Goal: Task Accomplishment & Management: Manage account settings

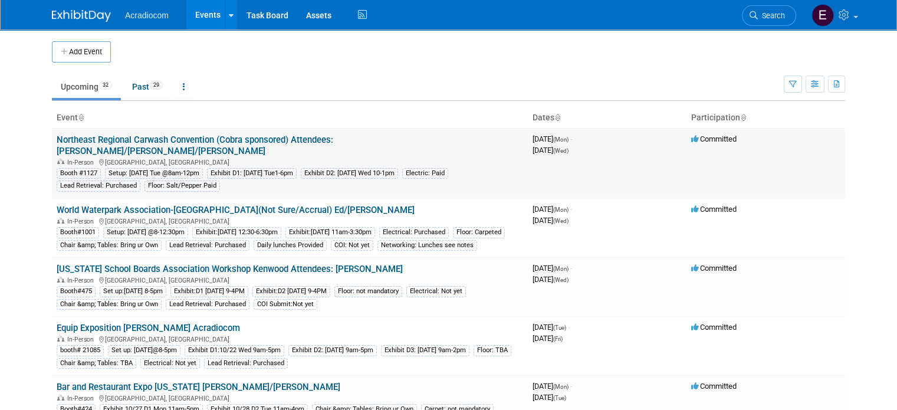
click at [177, 138] on link "Northeast Regional Carwash Convention (Cobra sponsored) Attendees: [PERSON_NAME…" at bounding box center [195, 145] width 277 height 22
click at [155, 198] on td "World Waterpark Association-[GEOGRAPHIC_DATA](Not Sure/Accrual) Ed/[PERSON_NAME…" at bounding box center [290, 227] width 476 height 59
click at [156, 205] on link "World Waterpark Association-[GEOGRAPHIC_DATA](Not Sure/Accrual) Ed/[PERSON_NAME]" at bounding box center [236, 210] width 358 height 11
click at [152, 267] on link "[US_STATE] School Boards Association Workshop Kenwood Attendees: [PERSON_NAME]" at bounding box center [230, 269] width 346 height 11
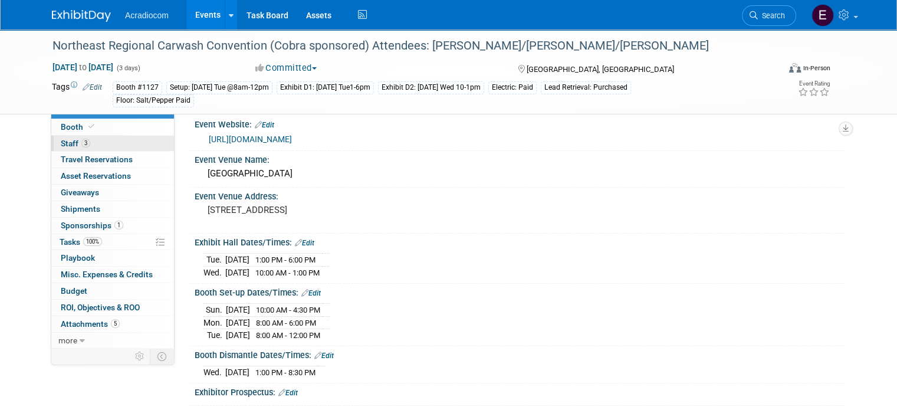
click at [99, 136] on link "3 Staff 3" at bounding box center [112, 144] width 123 height 16
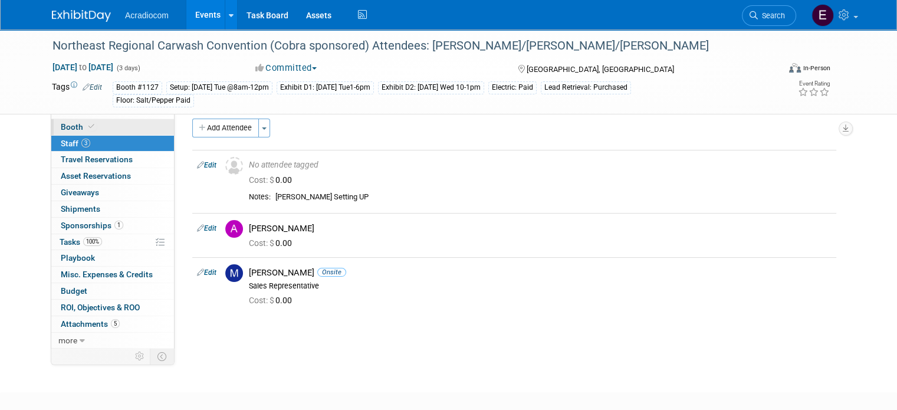
click at [104, 124] on link "Booth" at bounding box center [112, 127] width 123 height 16
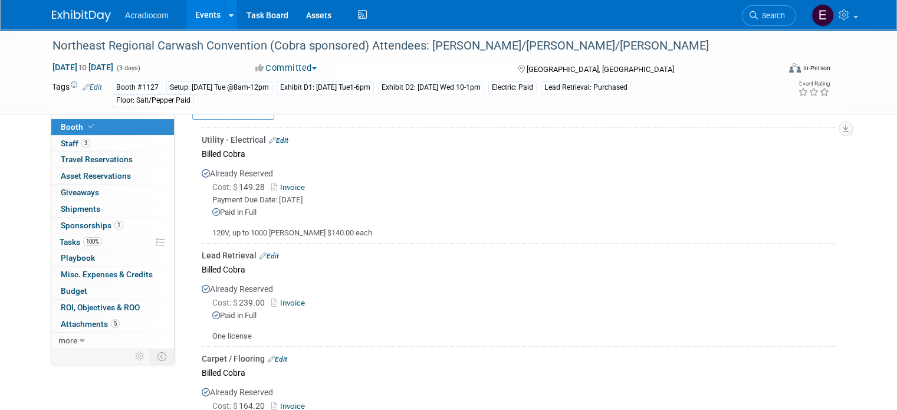
scroll to position [590, 0]
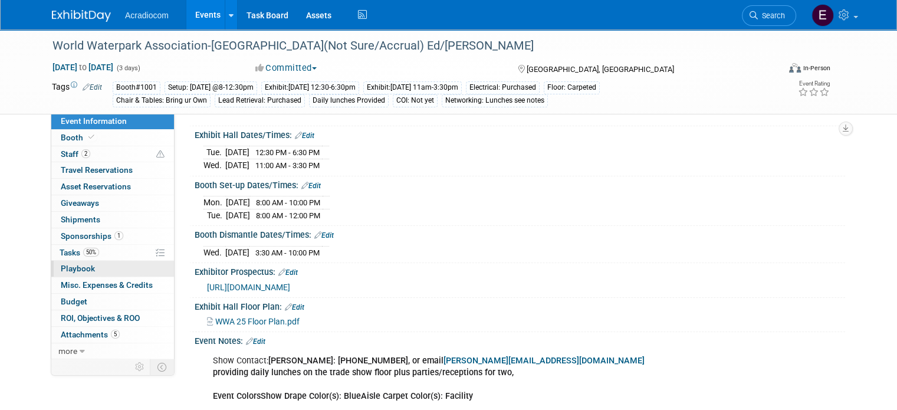
scroll to position [177, 0]
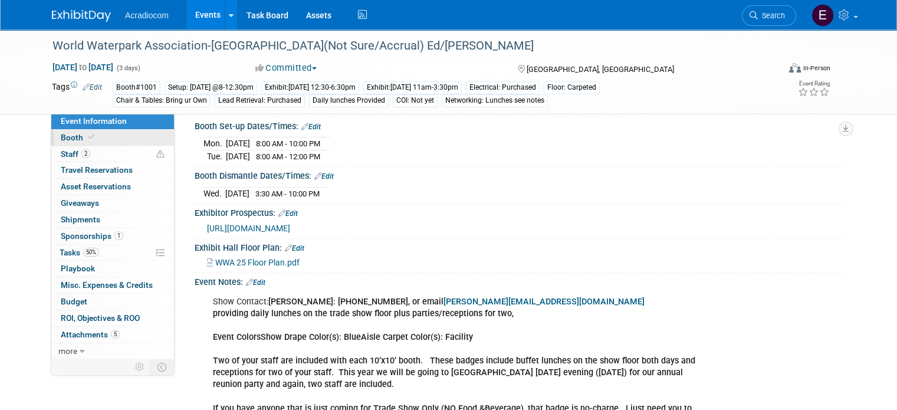
click at [51, 130] on link "Booth" at bounding box center [112, 138] width 123 height 16
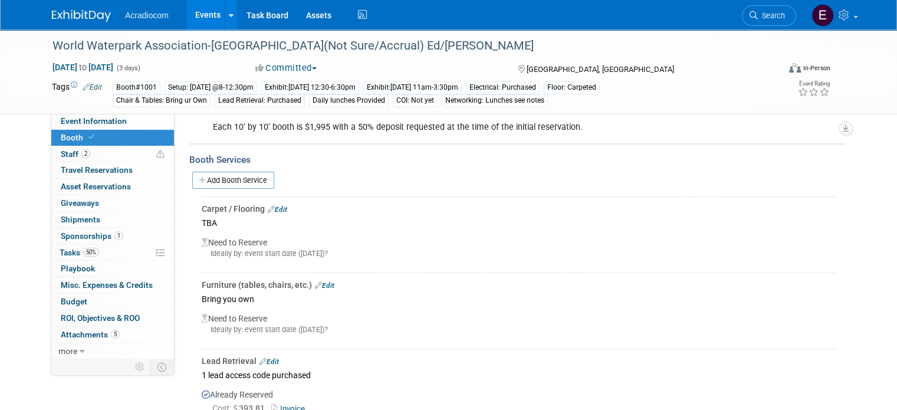
scroll to position [295, 0]
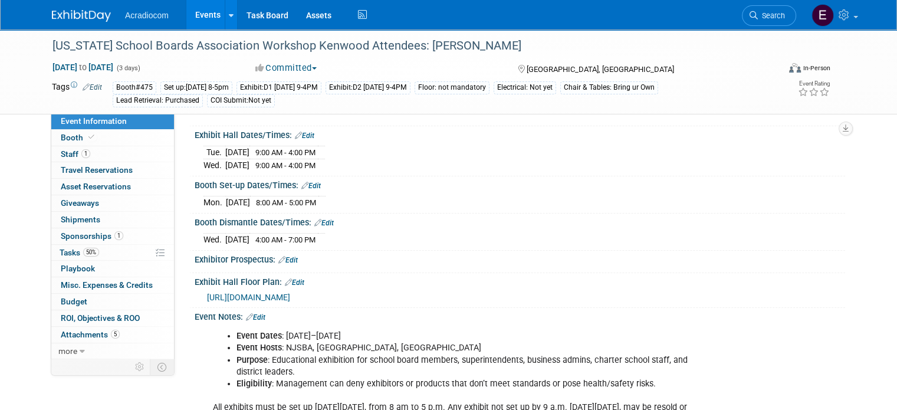
scroll to position [236, 0]
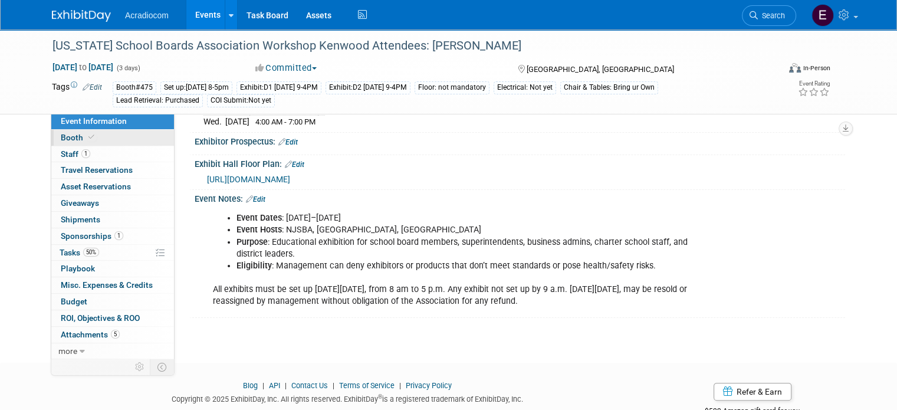
click at [153, 130] on link "Booth" at bounding box center [112, 138] width 123 height 16
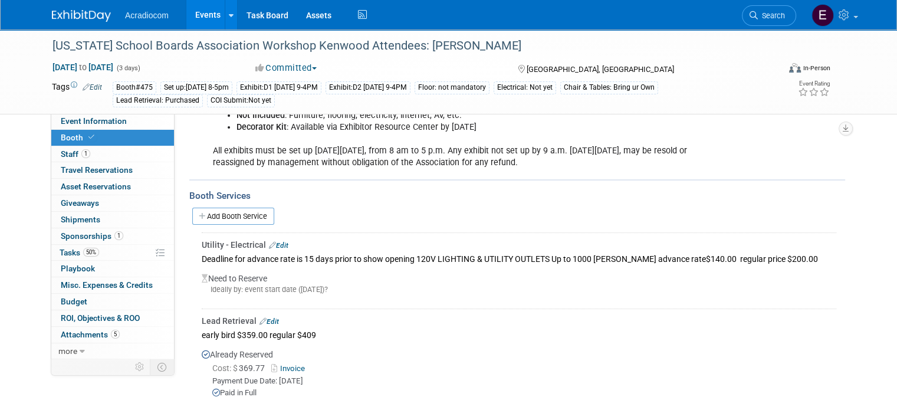
scroll to position [295, 0]
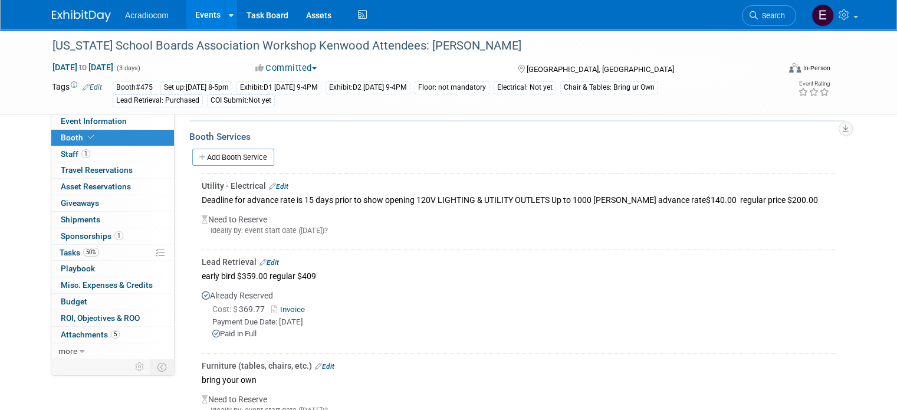
click at [272, 259] on div "Lead Retrieval Edit" at bounding box center [519, 262] width 635 height 12
click at [259, 261] on link "Edit" at bounding box center [268, 262] width 19 height 8
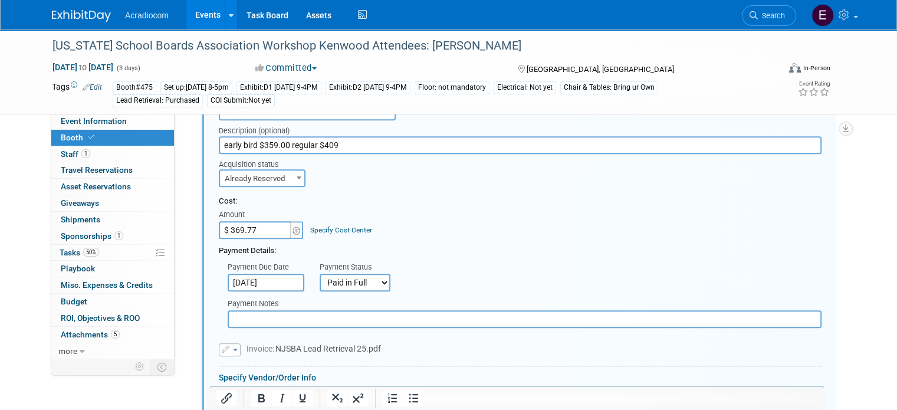
scroll to position [575, 0]
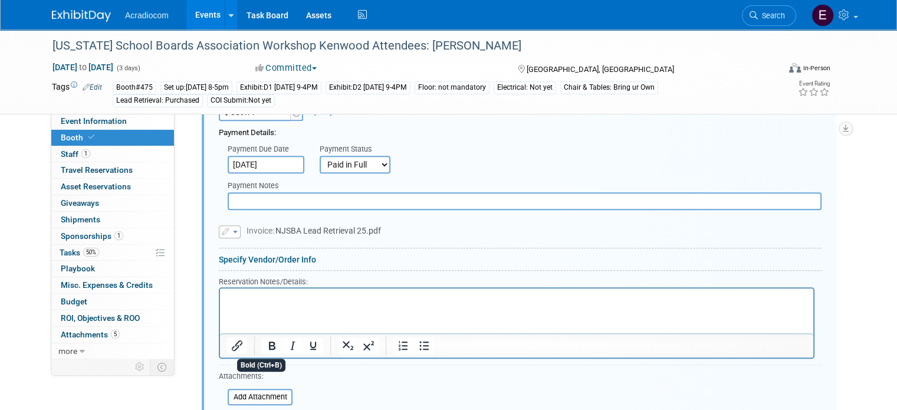
click at [276, 304] on html at bounding box center [516, 296] width 593 height 16
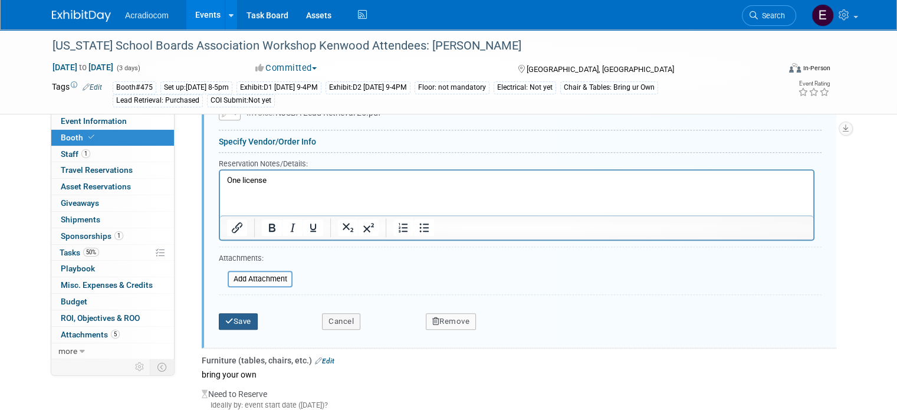
click at [239, 324] on button "Save" at bounding box center [238, 321] width 39 height 17
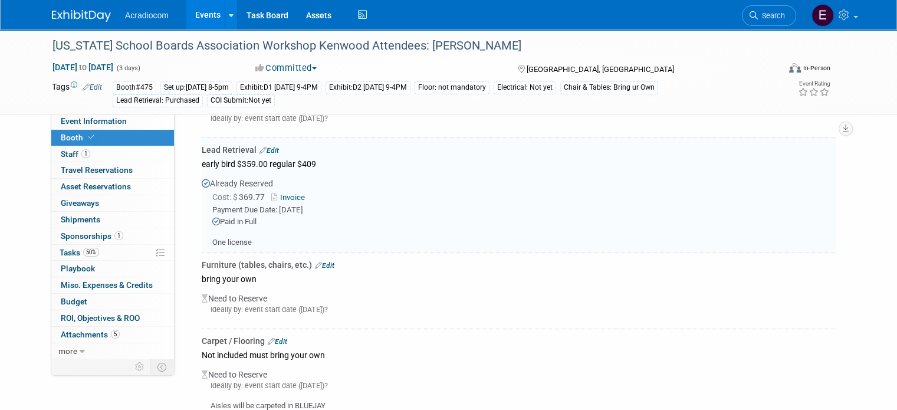
scroll to position [398, 0]
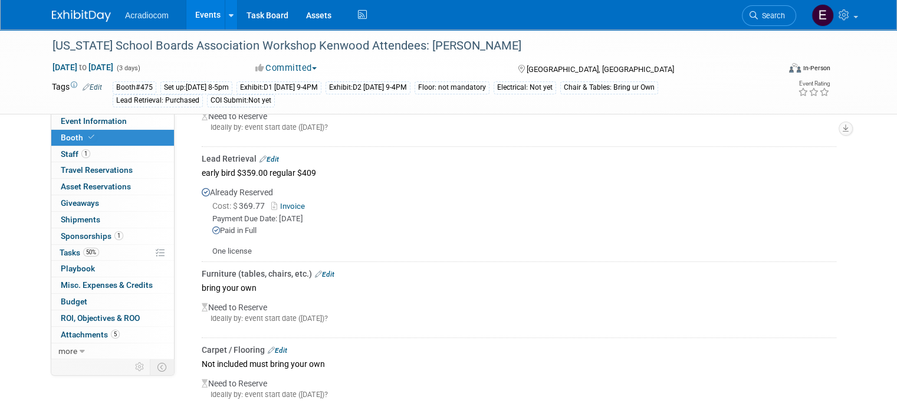
click at [75, 16] on img at bounding box center [81, 16] width 59 height 12
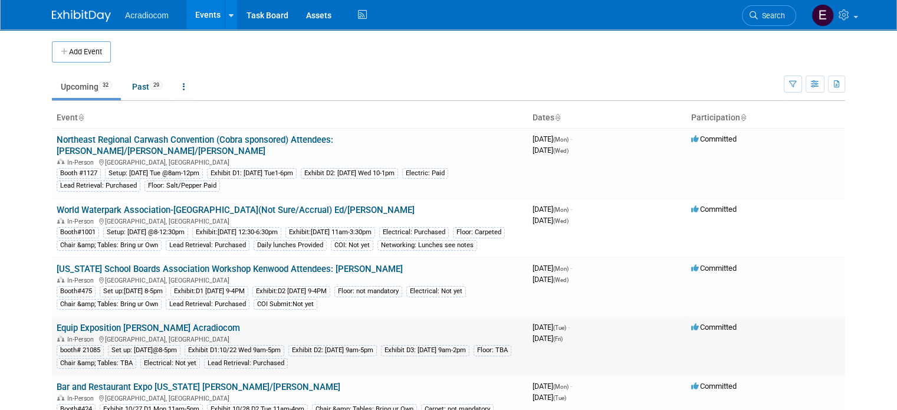
click at [140, 324] on link "Equip Exposition [PERSON_NAME] Acradiocom" at bounding box center [148, 328] width 183 height 11
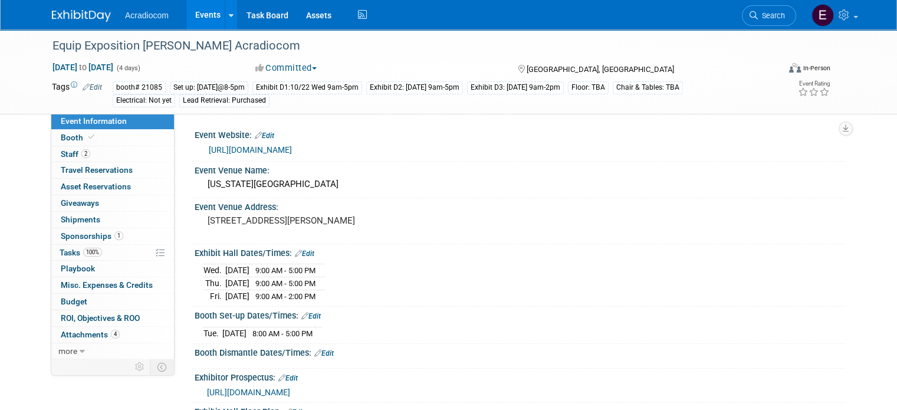
scroll to position [177, 0]
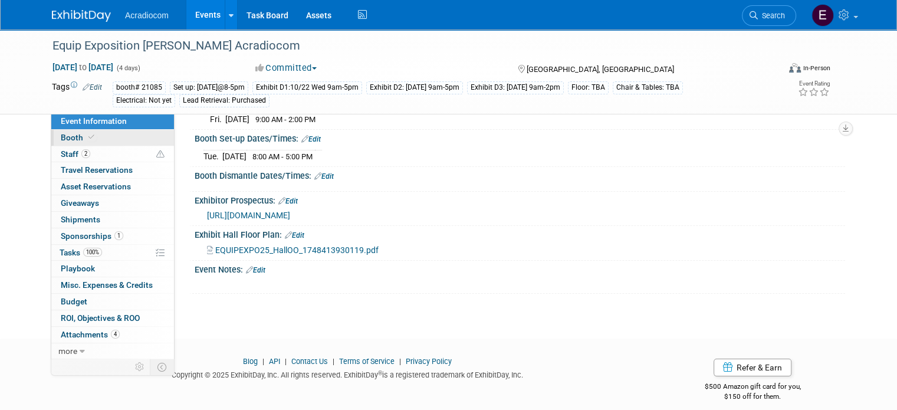
click at [97, 139] on link "Booth" at bounding box center [112, 138] width 123 height 16
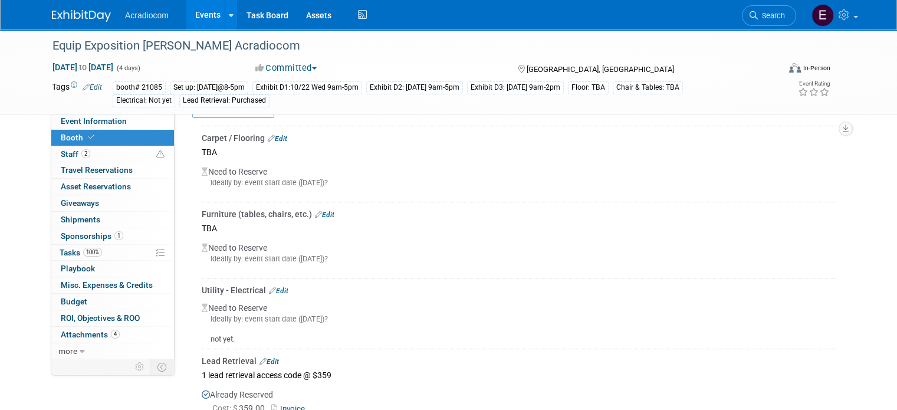
scroll to position [354, 0]
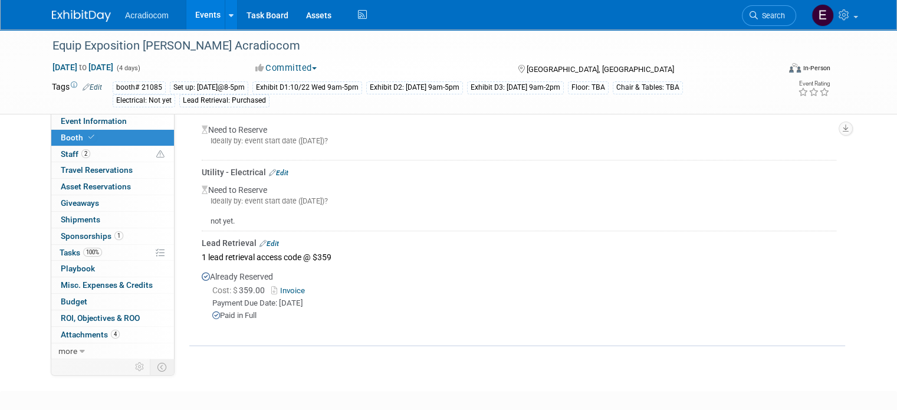
click at [64, 22] on img at bounding box center [81, 16] width 59 height 12
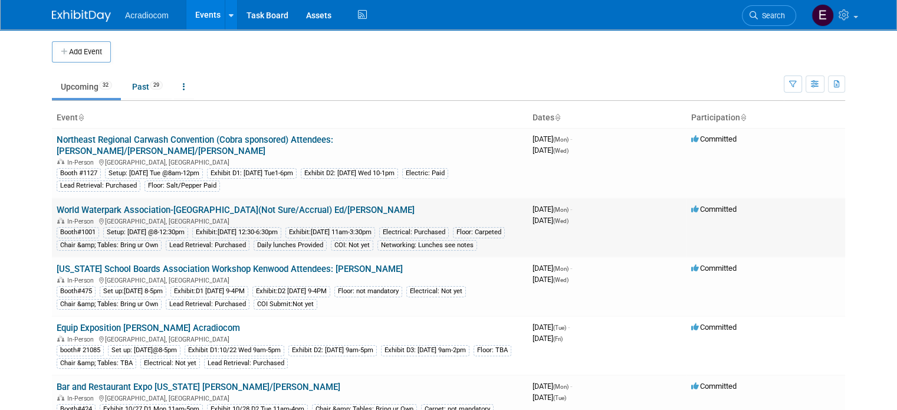
scroll to position [59, 0]
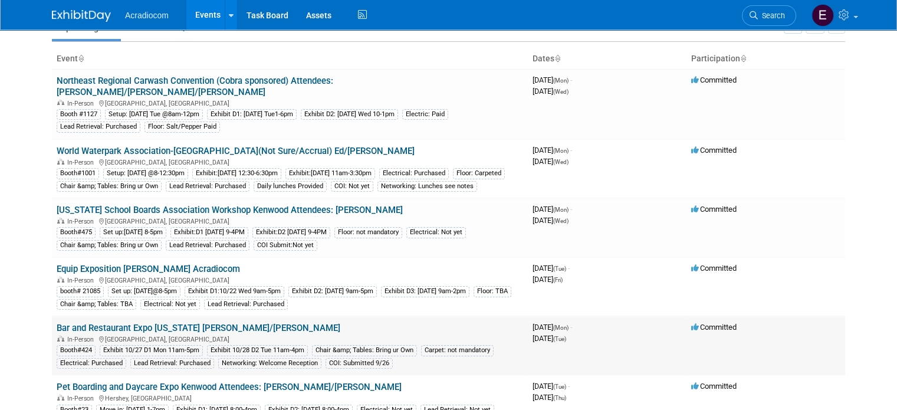
click at [111, 324] on link "Bar and Restaurant Expo [US_STATE] [PERSON_NAME]/[PERSON_NAME]" at bounding box center [199, 328] width 284 height 11
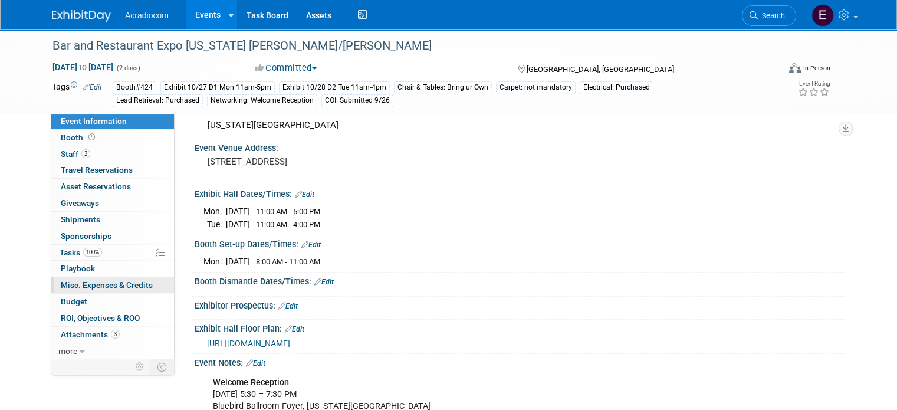
scroll to position [118, 0]
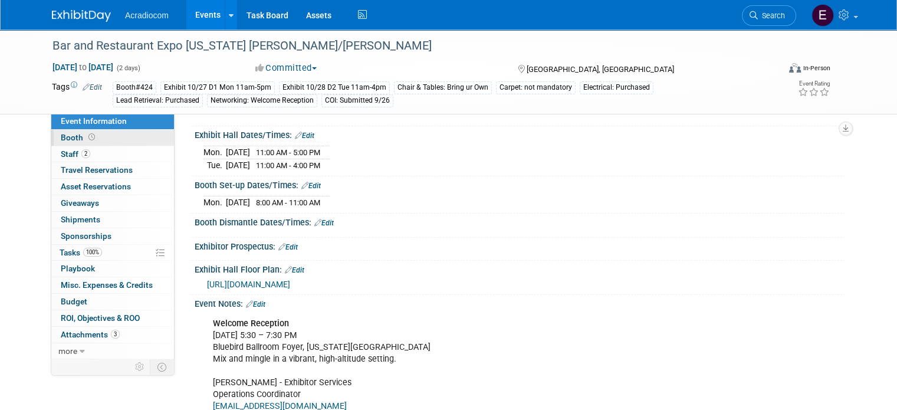
click at [114, 141] on link "Booth" at bounding box center [112, 138] width 123 height 16
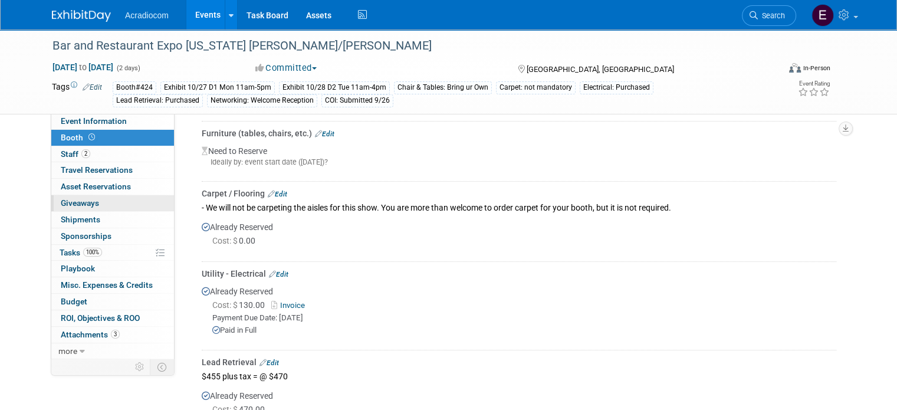
scroll to position [354, 0]
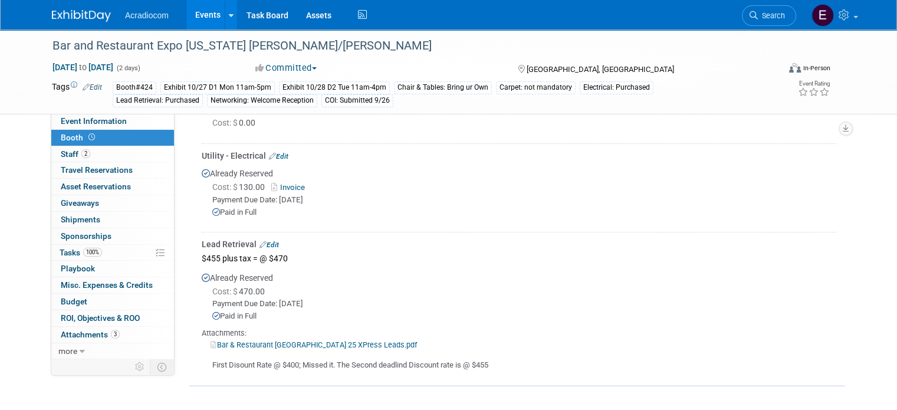
click at [259, 241] on link "Edit" at bounding box center [268, 245] width 19 height 8
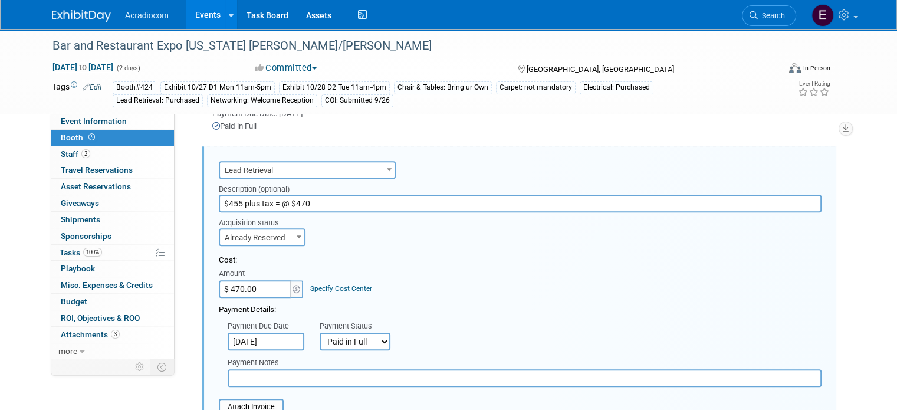
scroll to position [558, 0]
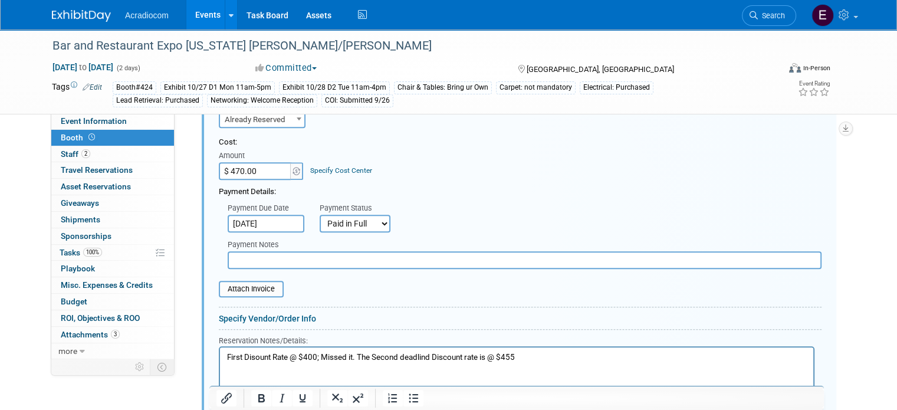
click at [229, 356] on p "First Disount Rate @ $400; Missed it. The Second deadlind Discount rate is @ $4…" at bounding box center [517, 356] width 580 height 11
click at [228, 360] on p "First Disount Rate @ $400; Missed it. The Second deadlind Discount rate is @ $4…" at bounding box center [517, 356] width 580 height 11
click at [221, 354] on html "one License. First Disount Rate @ $400; Missed it. The Second deadlind Discount…" at bounding box center [516, 355] width 593 height 16
click at [228, 357] on p "one License. First Disount Rate @ $400; Missed it. The Second deadlind Discount…" at bounding box center [517, 356] width 580 height 11
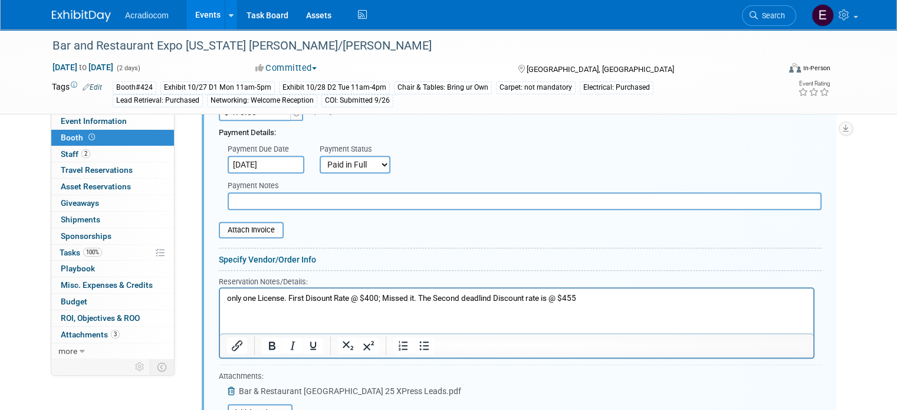
scroll to position [676, 0]
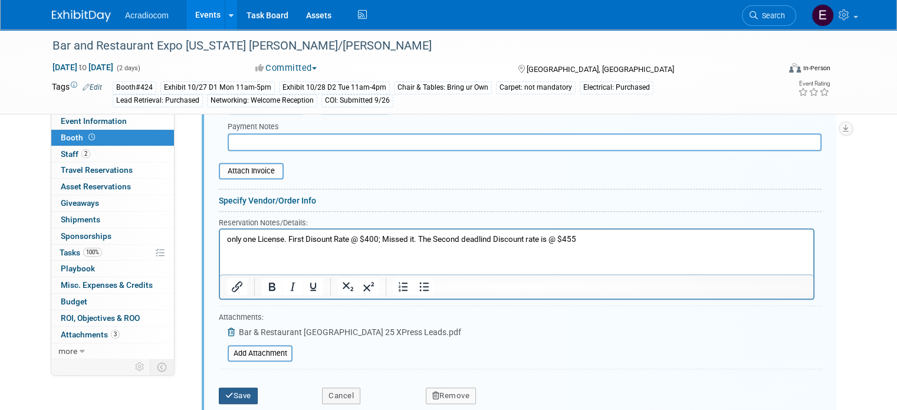
click at [241, 387] on button "Save" at bounding box center [238, 395] width 39 height 17
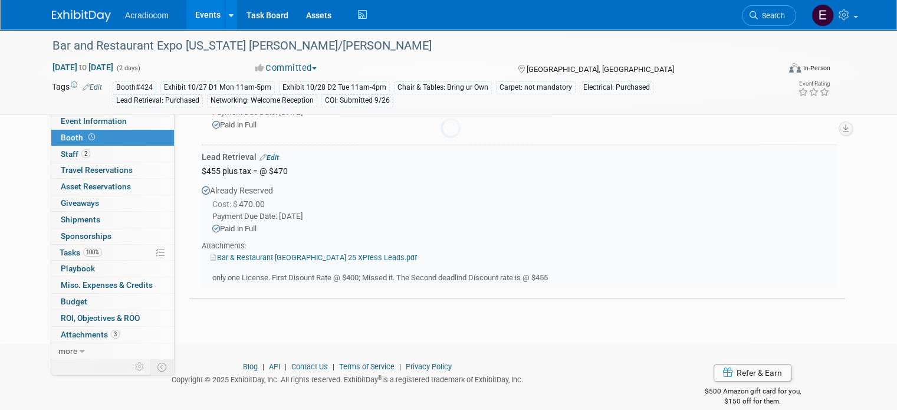
scroll to position [440, 0]
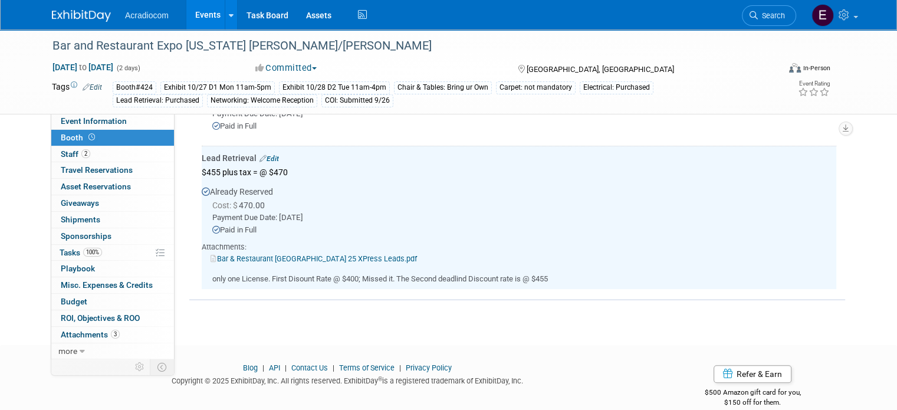
click at [78, 15] on img at bounding box center [81, 16] width 59 height 12
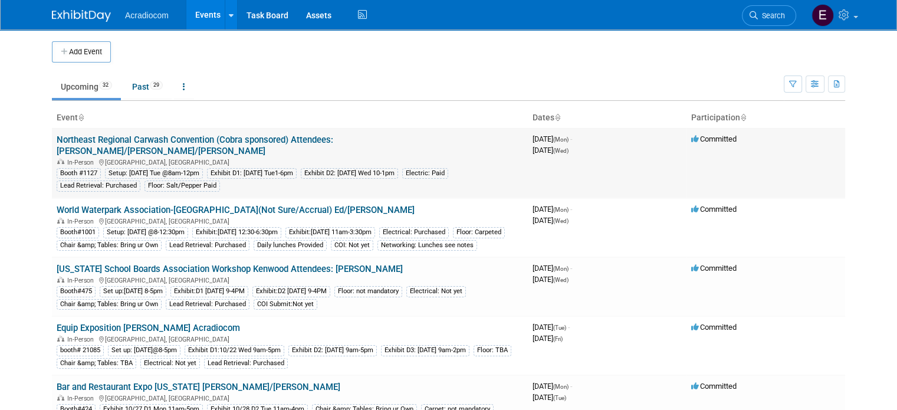
click at [333, 136] on link "Northeast Regional Carwash Convention (Cobra sponsored) Attendees: [PERSON_NAME…" at bounding box center [195, 145] width 277 height 22
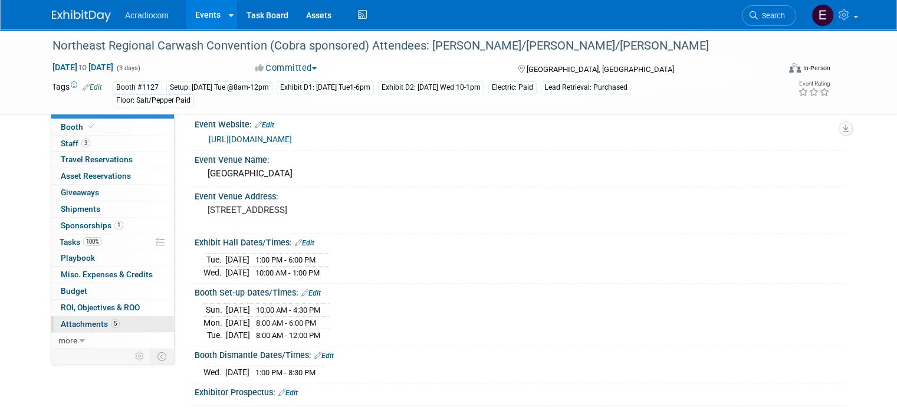
click at [80, 316] on link "5 Attachments 5" at bounding box center [112, 324] width 123 height 16
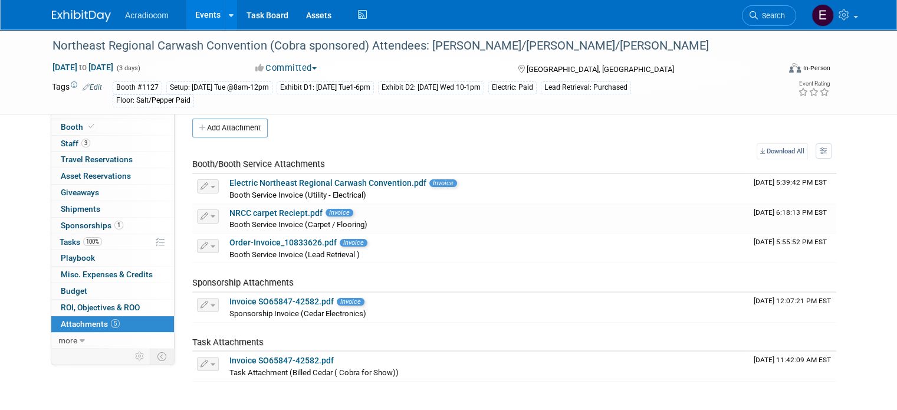
click at [245, 139] on div "Add Attachment Select file This is an invoice Upload Cancel Download All View P…" at bounding box center [514, 250] width 644 height 263
click at [245, 131] on button "Add Attachment" at bounding box center [229, 128] width 75 height 19
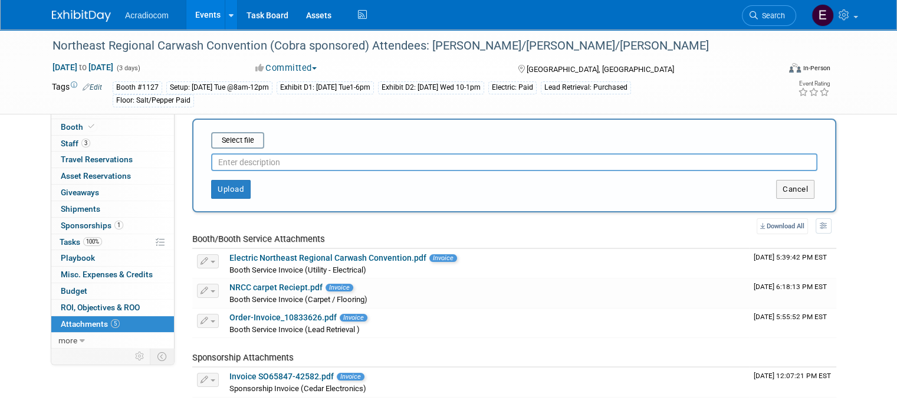
click at [259, 167] on input "text" at bounding box center [514, 162] width 606 height 18
type input "NRCC Lead Retrieval Access Code"
click at [224, 150] on div "NRCC Lead Retrieval Access Code" at bounding box center [514, 160] width 606 height 22
click at [245, 142] on input "file" at bounding box center [193, 140] width 140 height 14
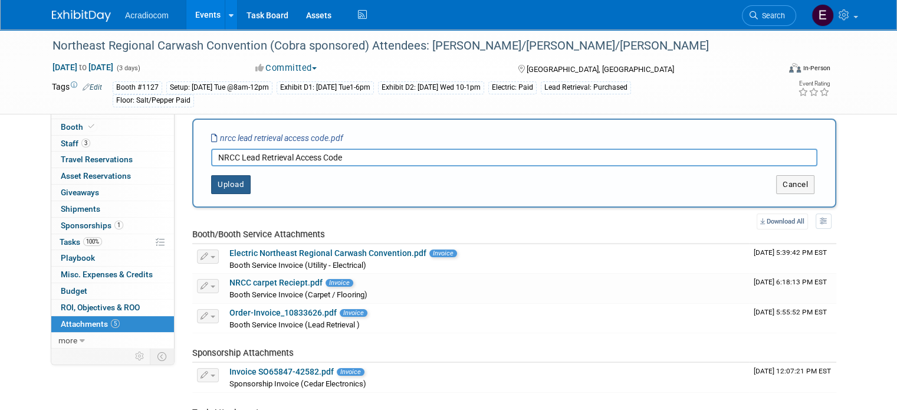
click at [211, 180] on button "Upload" at bounding box center [231, 184] width 40 height 19
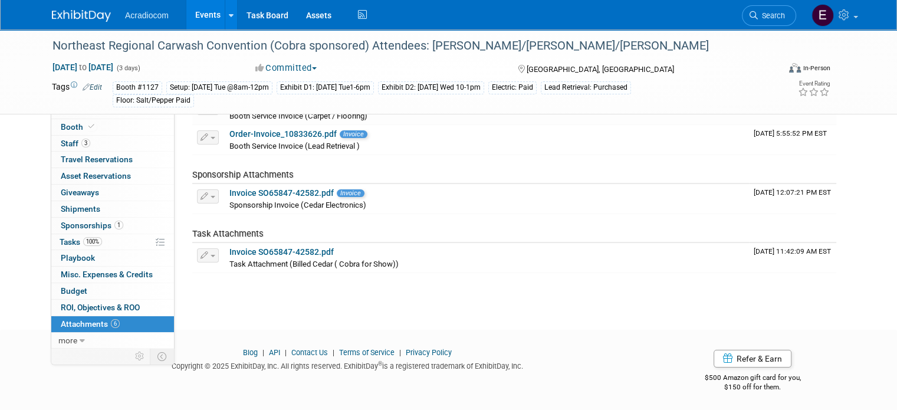
scroll to position [50, 0]
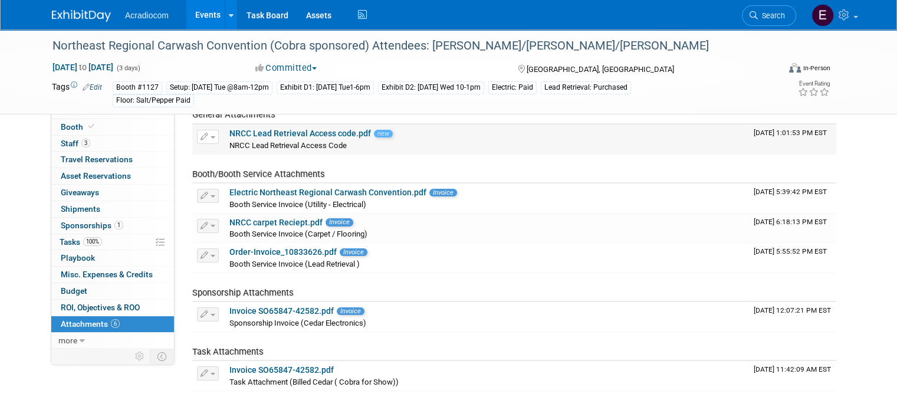
click at [349, 134] on link "NRCC Lead Retrieval Access code.pdf" at bounding box center [300, 133] width 142 height 9
click at [61, 30] on div at bounding box center [410, 34] width 725 height 10
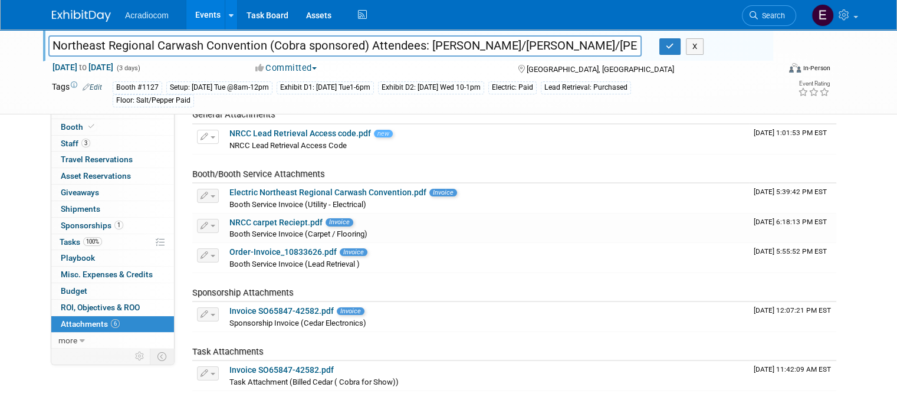
click at [80, 15] on img at bounding box center [81, 16] width 59 height 12
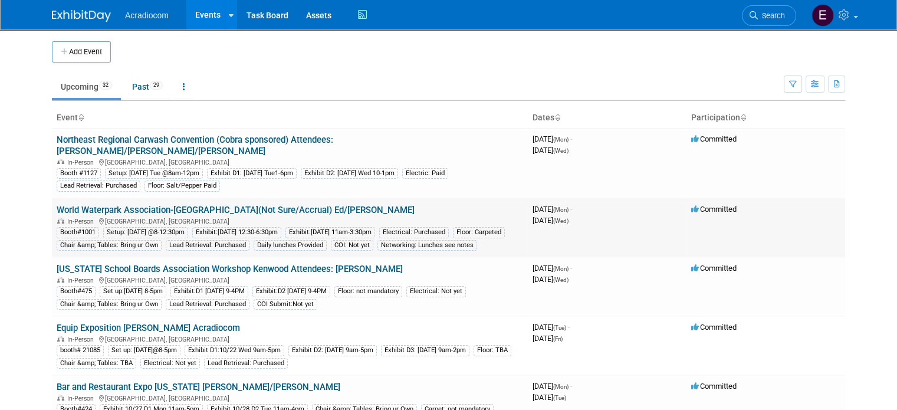
scroll to position [118, 0]
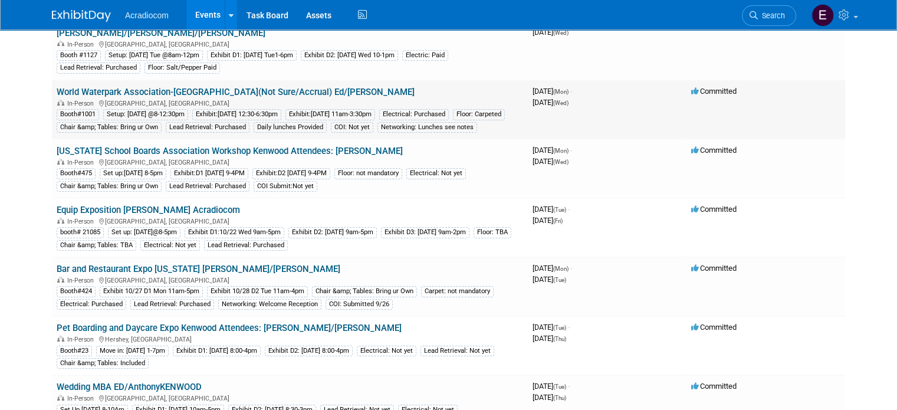
click at [237, 87] on link "World Waterpark Association-[GEOGRAPHIC_DATA](Not Sure/Accrual) Ed/[PERSON_NAME]" at bounding box center [236, 92] width 358 height 11
